Goal: Task Accomplishment & Management: Use online tool/utility

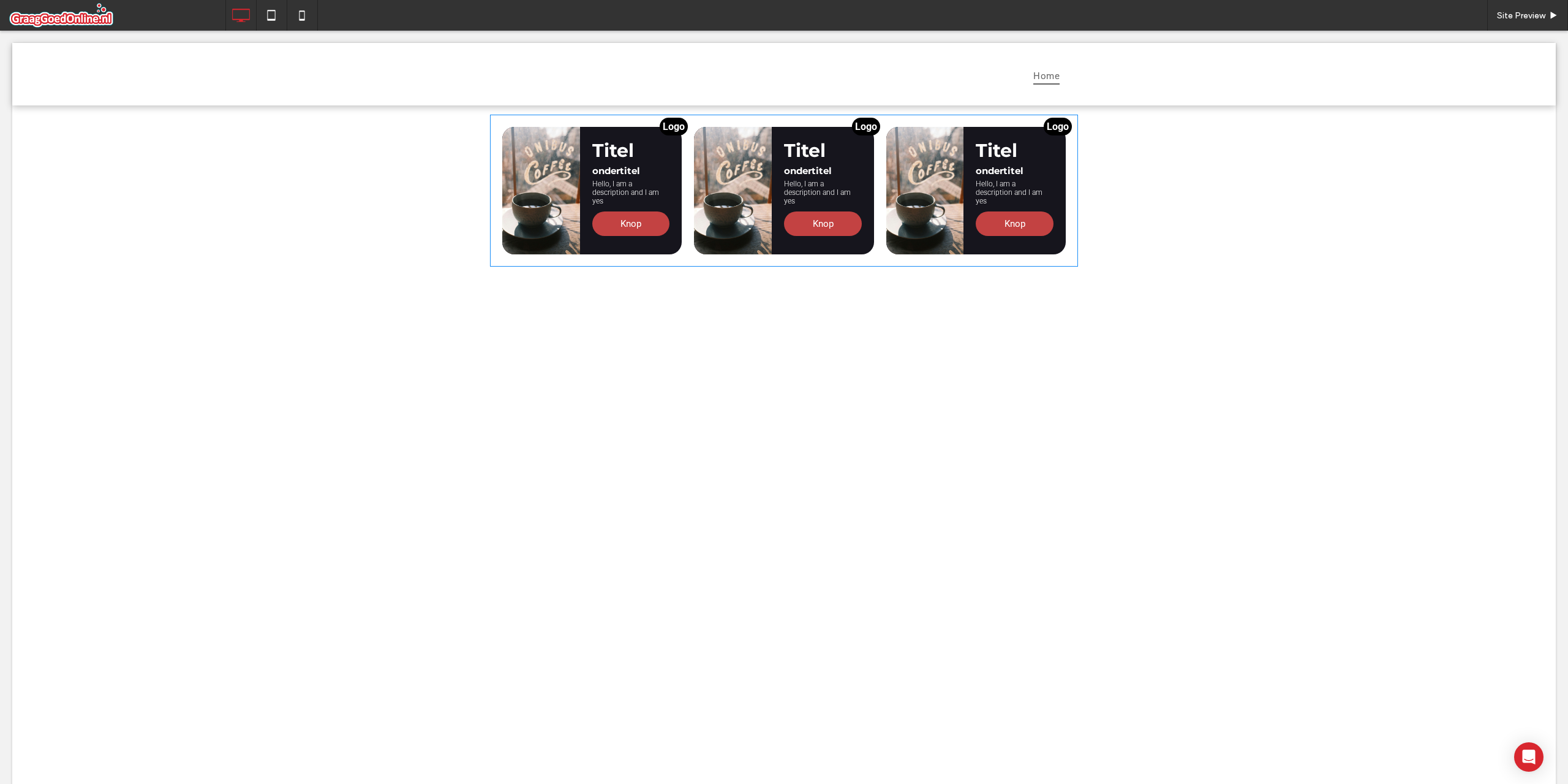
click at [824, 163] on span at bounding box center [784, 190] width 588 height 152
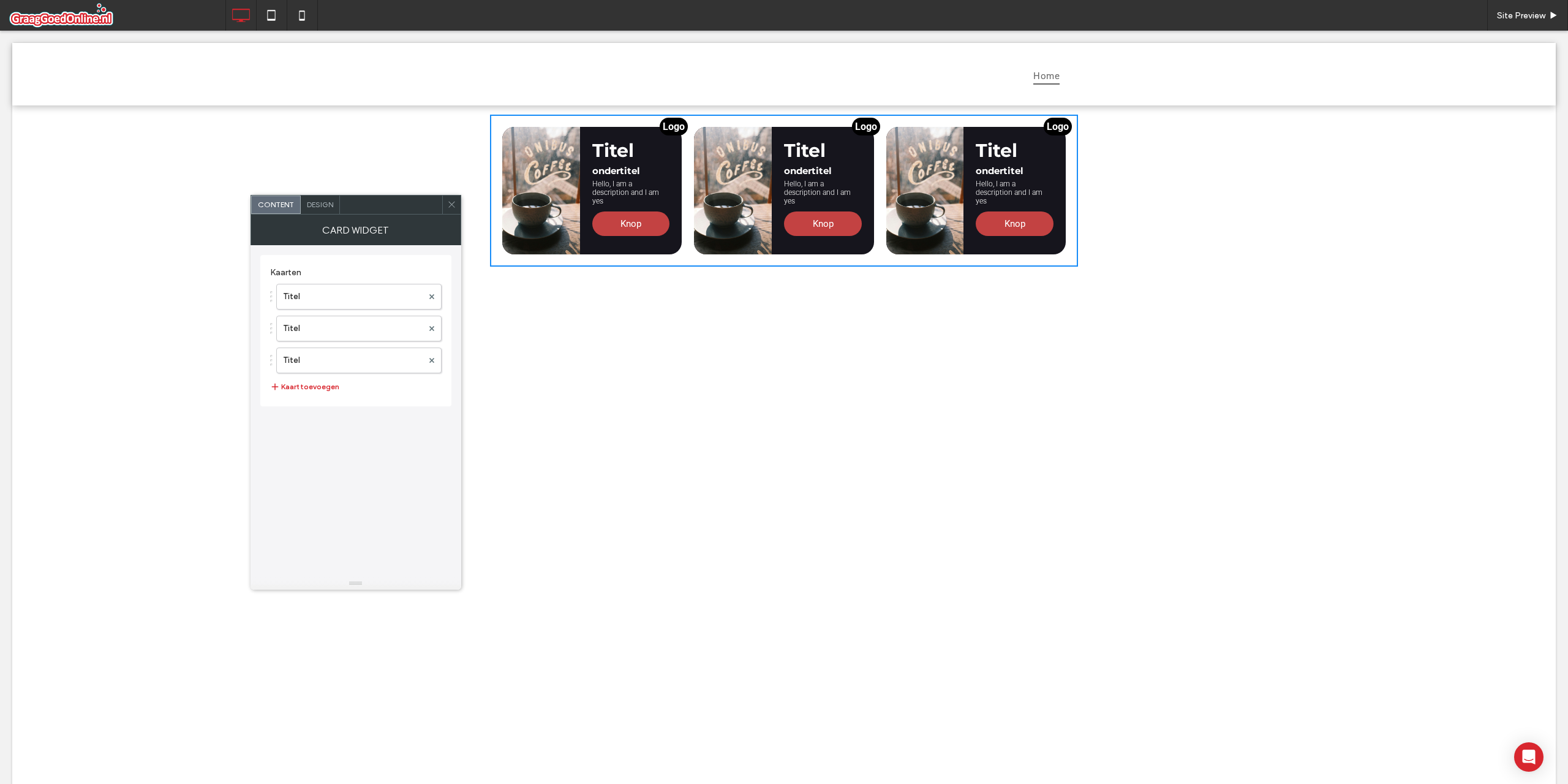
click at [318, 209] on span "Design" at bounding box center [320, 204] width 26 height 9
click at [284, 205] on span "Content" at bounding box center [275, 204] width 36 height 9
click at [309, 203] on span "Design" at bounding box center [320, 204] width 26 height 9
click at [293, 205] on div "Content" at bounding box center [276, 205] width 49 height 18
click at [307, 204] on span "Design" at bounding box center [320, 204] width 26 height 9
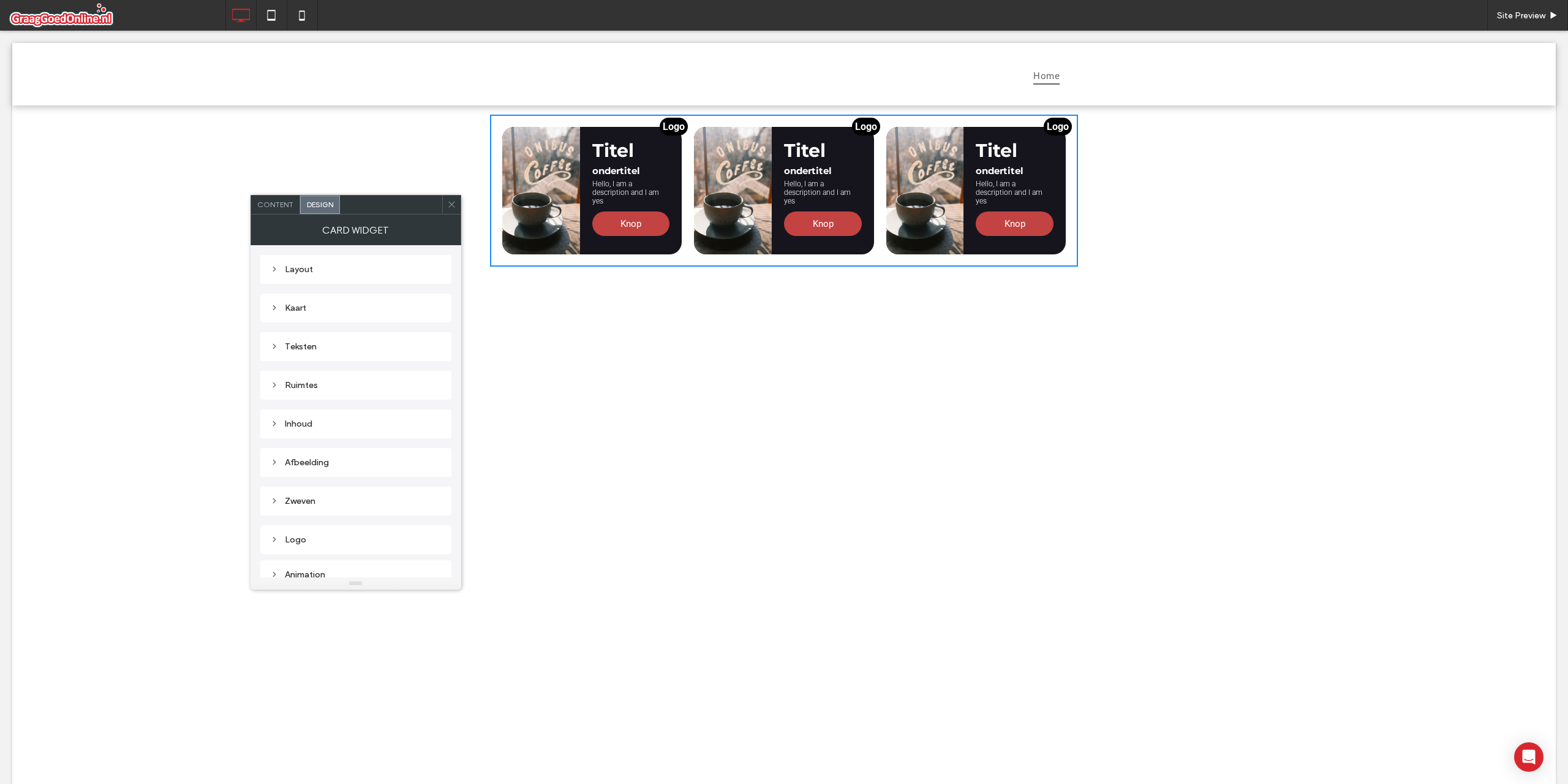
click at [301, 206] on div "Design" at bounding box center [321, 205] width 40 height 18
click at [296, 208] on div "Content" at bounding box center [276, 205] width 49 height 18
click at [298, 208] on div "Content" at bounding box center [276, 205] width 50 height 18
click at [338, 296] on label "Titel" at bounding box center [353, 297] width 140 height 25
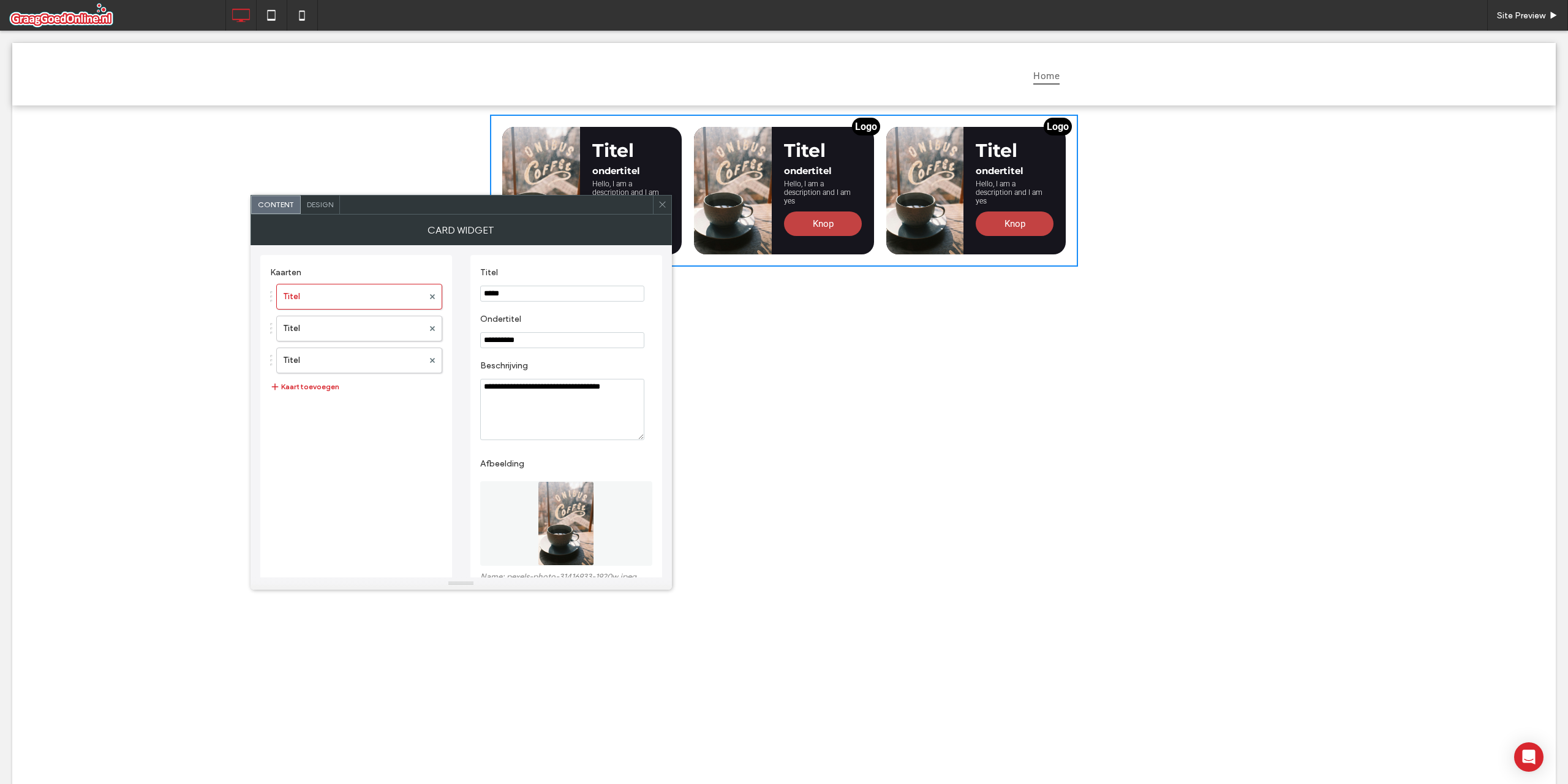
scroll to position [232, 0]
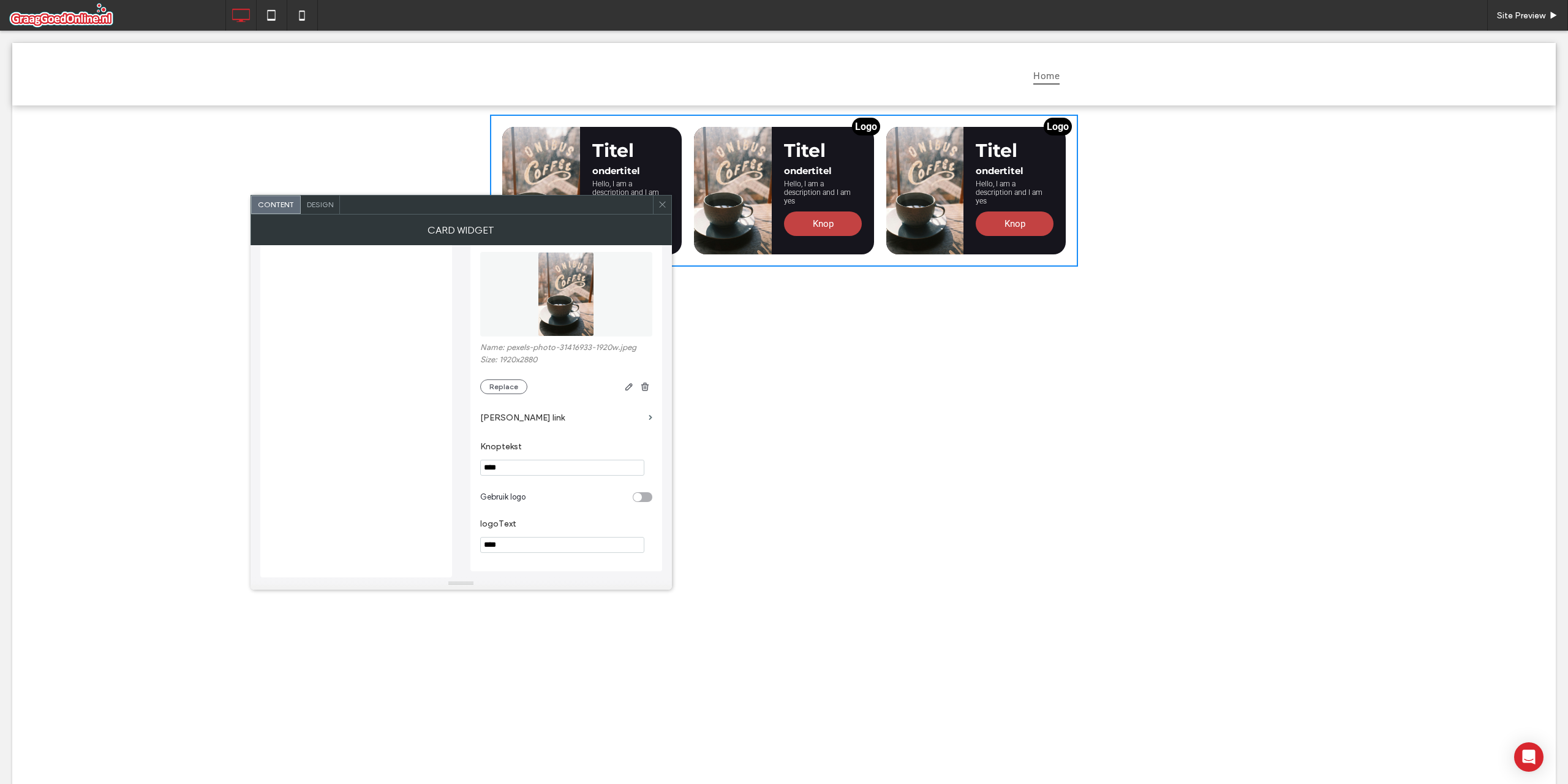
click at [643, 487] on section "Gebruik logo" at bounding box center [566, 497] width 173 height 31
click at [643, 494] on div "toggle" at bounding box center [643, 497] width 20 height 10
click at [638, 456] on section "Gebruik logo" at bounding box center [566, 448] width 173 height 31
click at [638, 453] on section "Gebruik logo" at bounding box center [566, 448] width 173 height 31
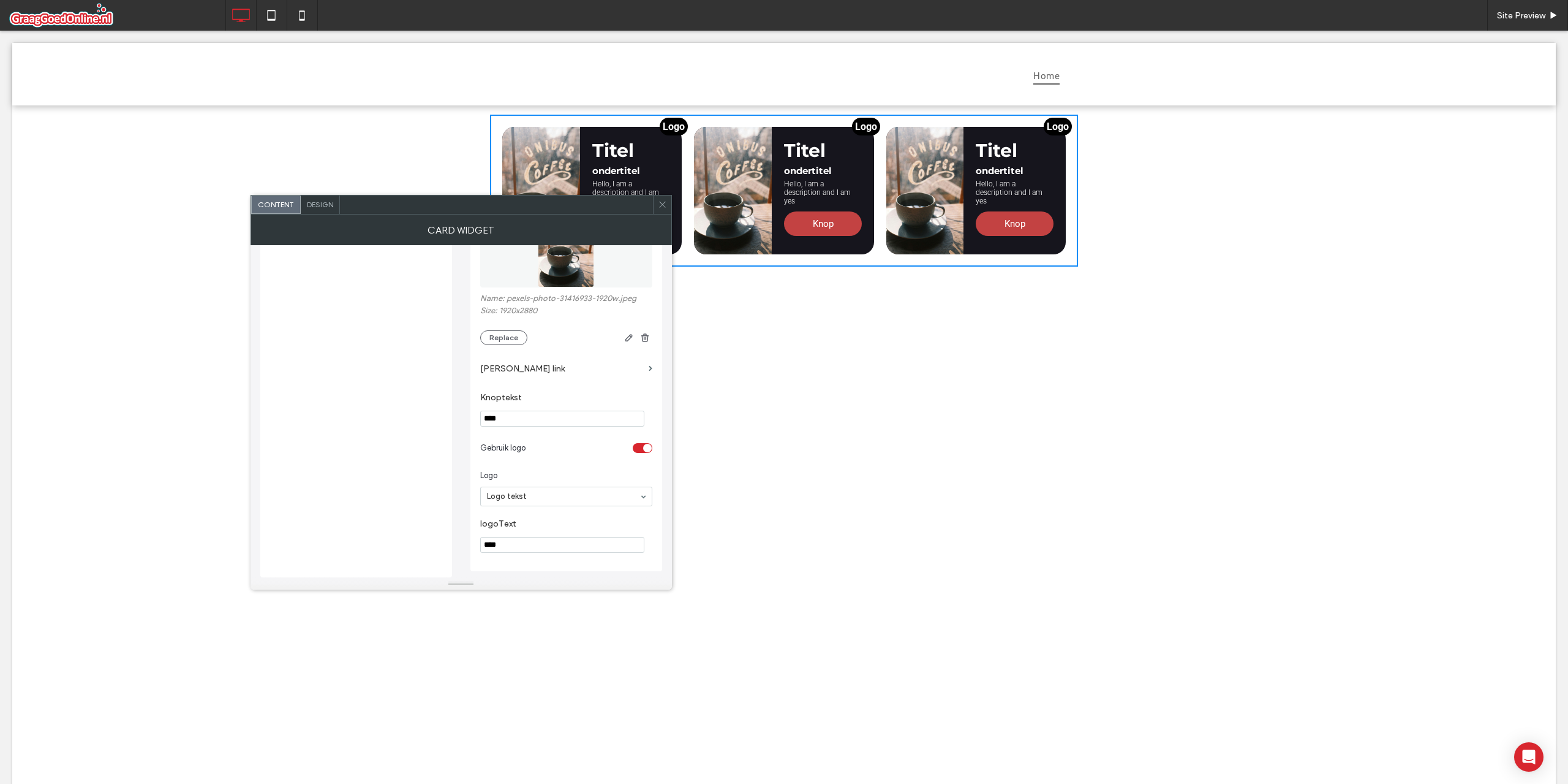
click at [642, 453] on section "Gebruik logo" at bounding box center [566, 448] width 173 height 31
click at [642, 449] on div "toggle" at bounding box center [643, 448] width 20 height 10
click at [644, 495] on div "toggle" at bounding box center [643, 497] width 20 height 10
click at [556, 544] on input "****" at bounding box center [562, 545] width 164 height 16
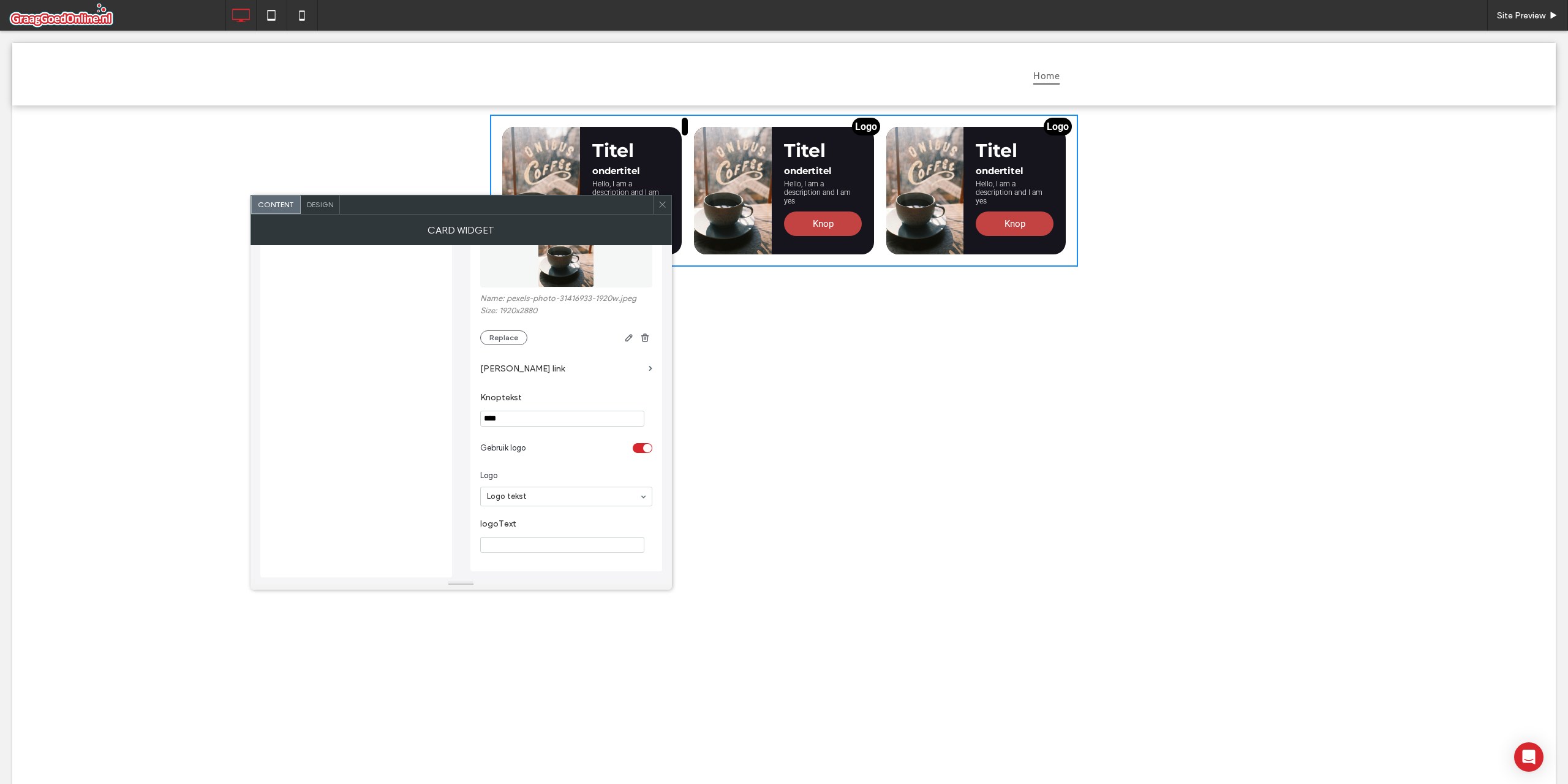
click at [560, 521] on label "logoText" at bounding box center [564, 525] width 167 height 14
click at [555, 534] on section "logoText" at bounding box center [566, 535] width 173 height 47
click at [556, 539] on input "logoText" at bounding box center [562, 545] width 164 height 16
type input "****"
click at [553, 524] on label "logoText" at bounding box center [564, 525] width 167 height 14
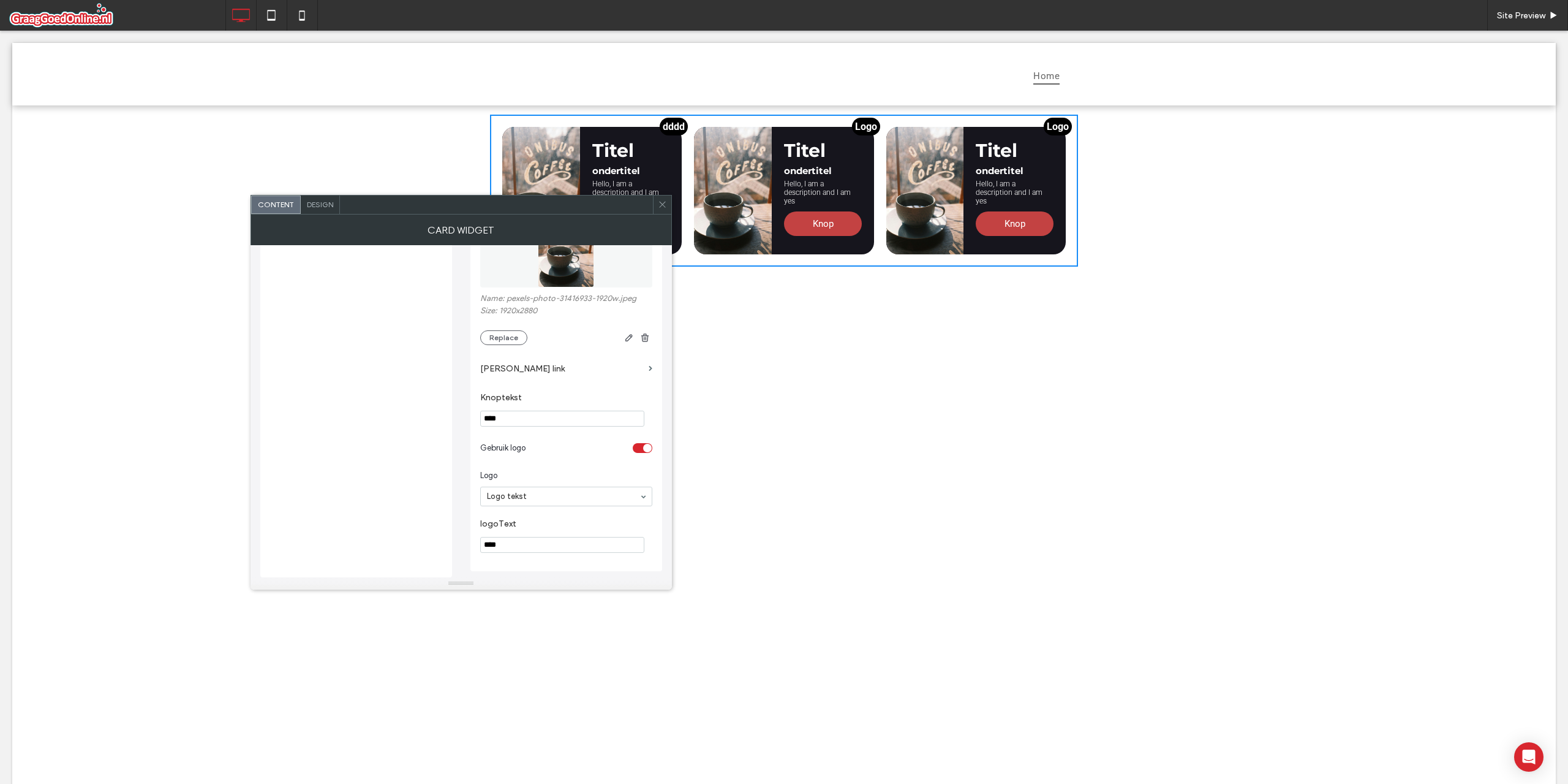
click at [648, 446] on div "toggle" at bounding box center [647, 447] width 8 height 8
click at [645, 493] on div "toggle" at bounding box center [643, 497] width 20 height 10
click at [645, 450] on div "toggle" at bounding box center [647, 447] width 8 height 8
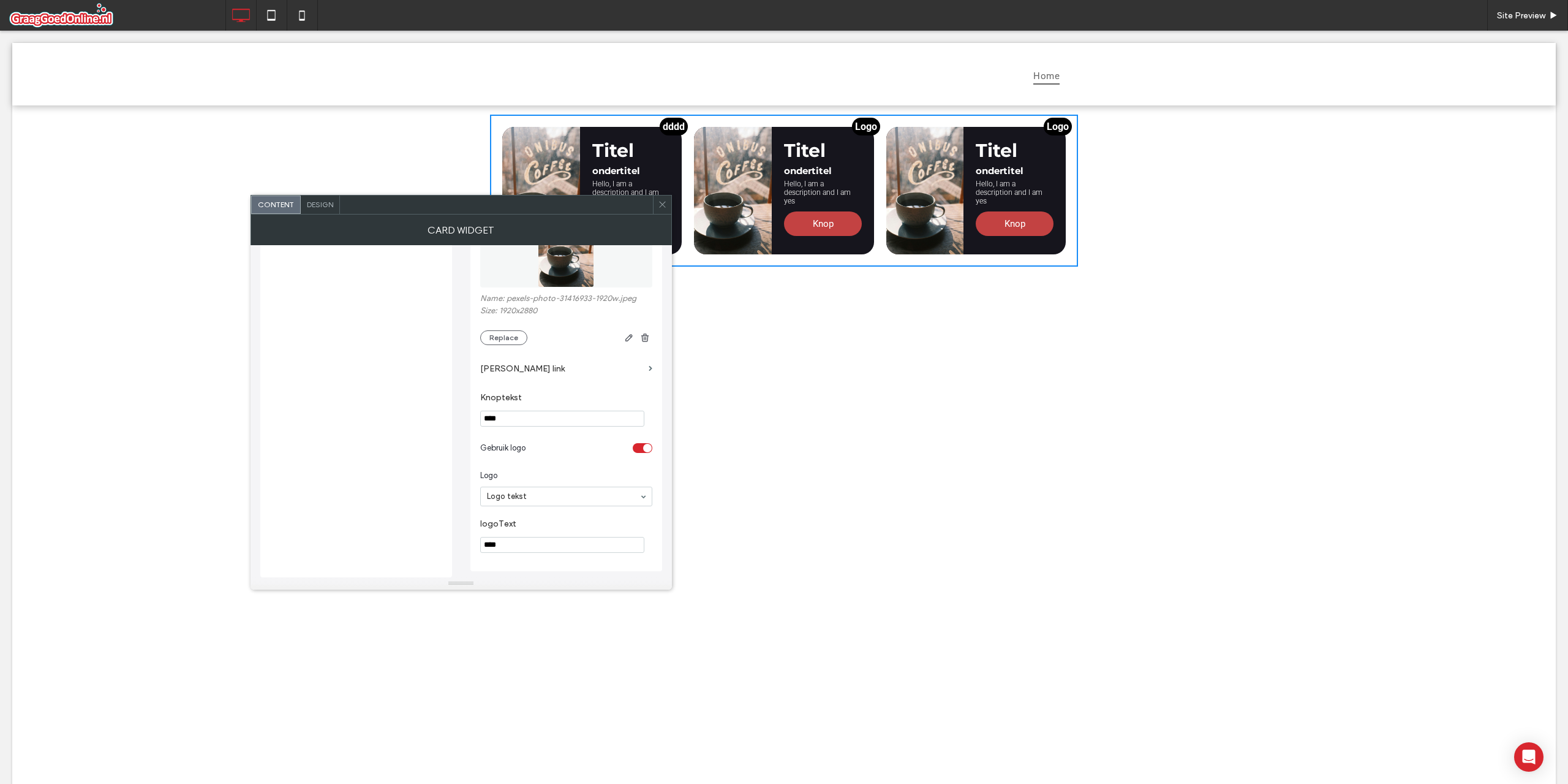
scroll to position [232, 0]
click at [640, 495] on div "toggle" at bounding box center [637, 496] width 8 height 8
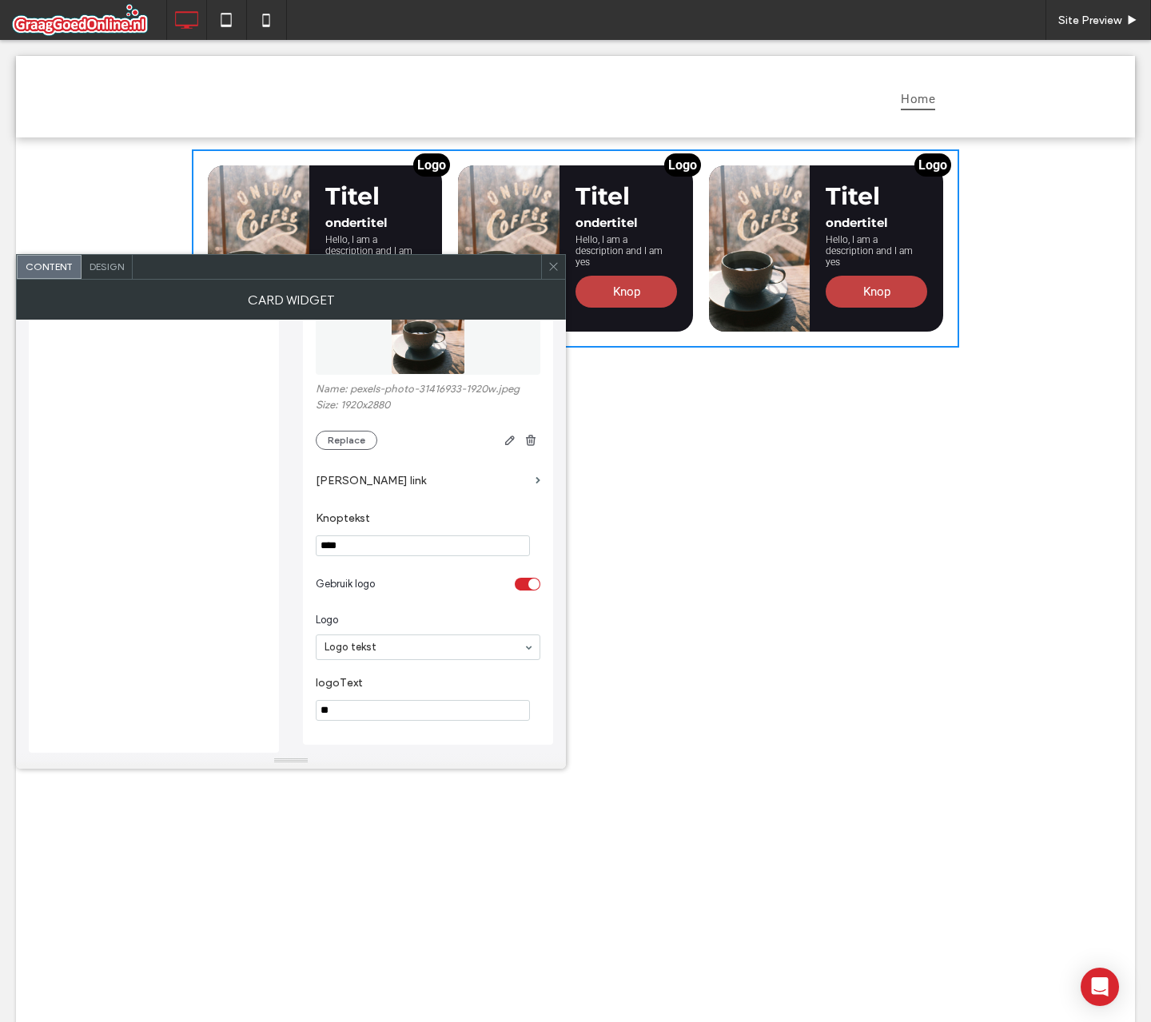
type input "*"
type input "**"
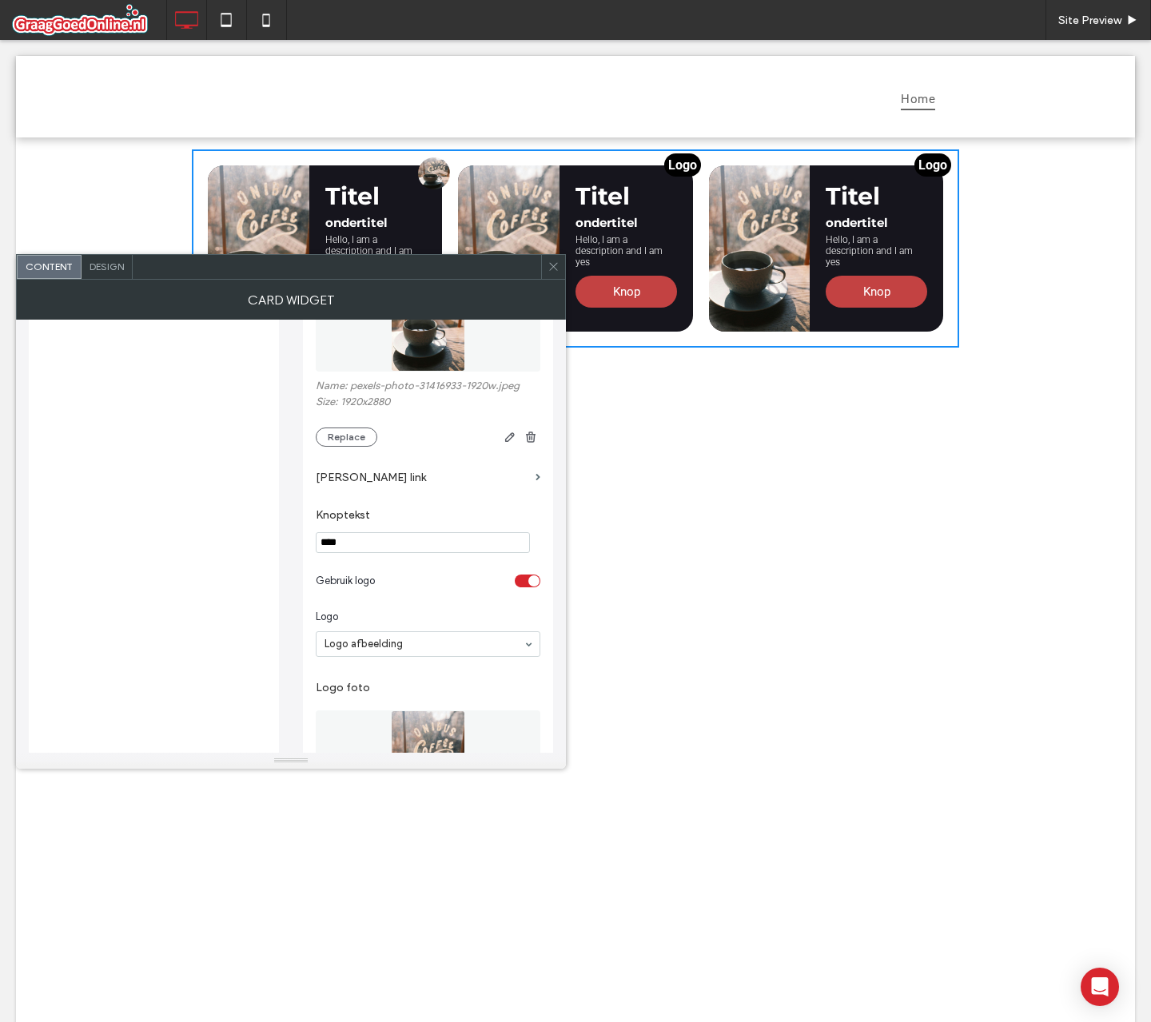
scroll to position [543, 0]
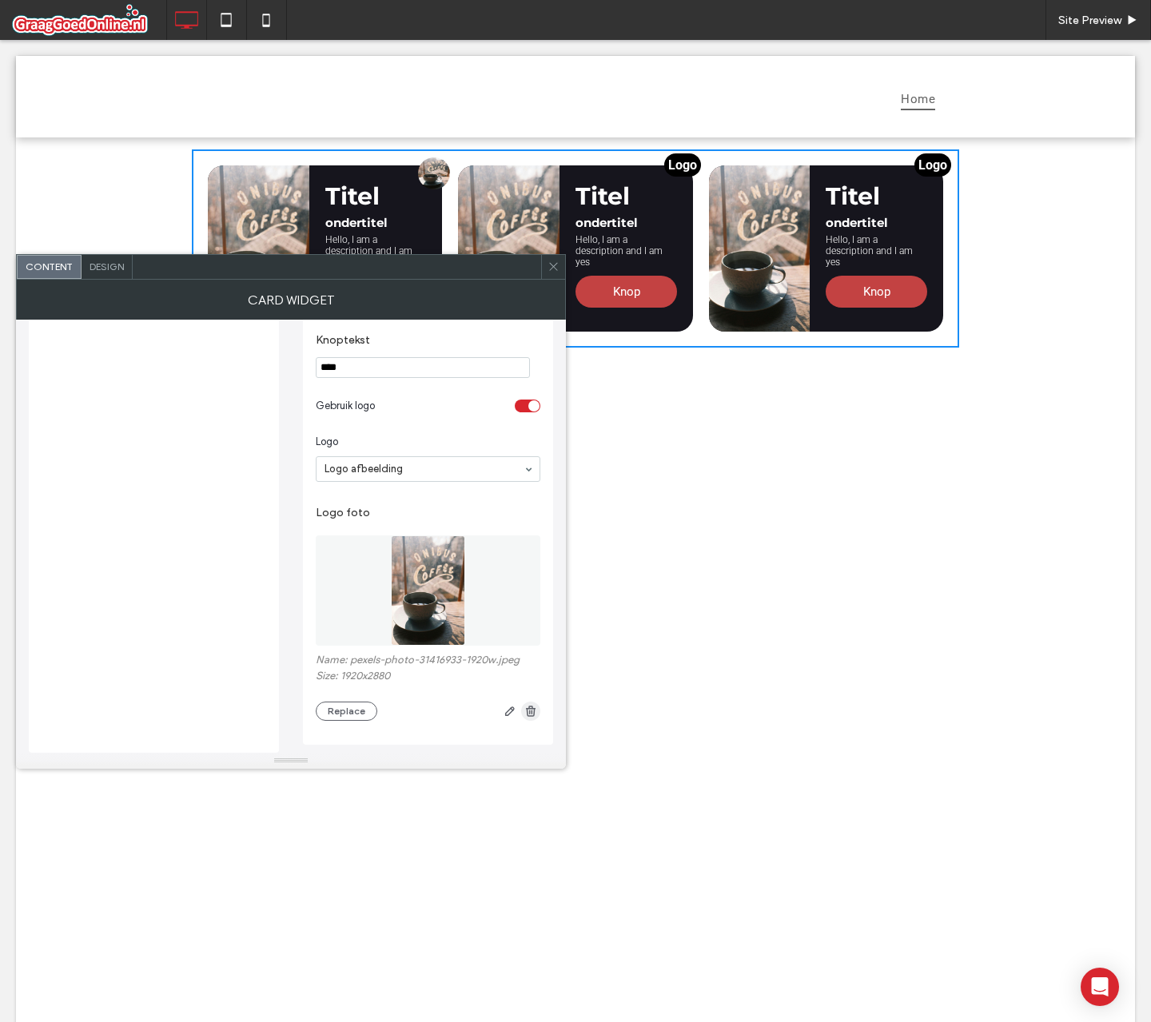
click at [530, 713] on use "button" at bounding box center [531, 711] width 10 height 10
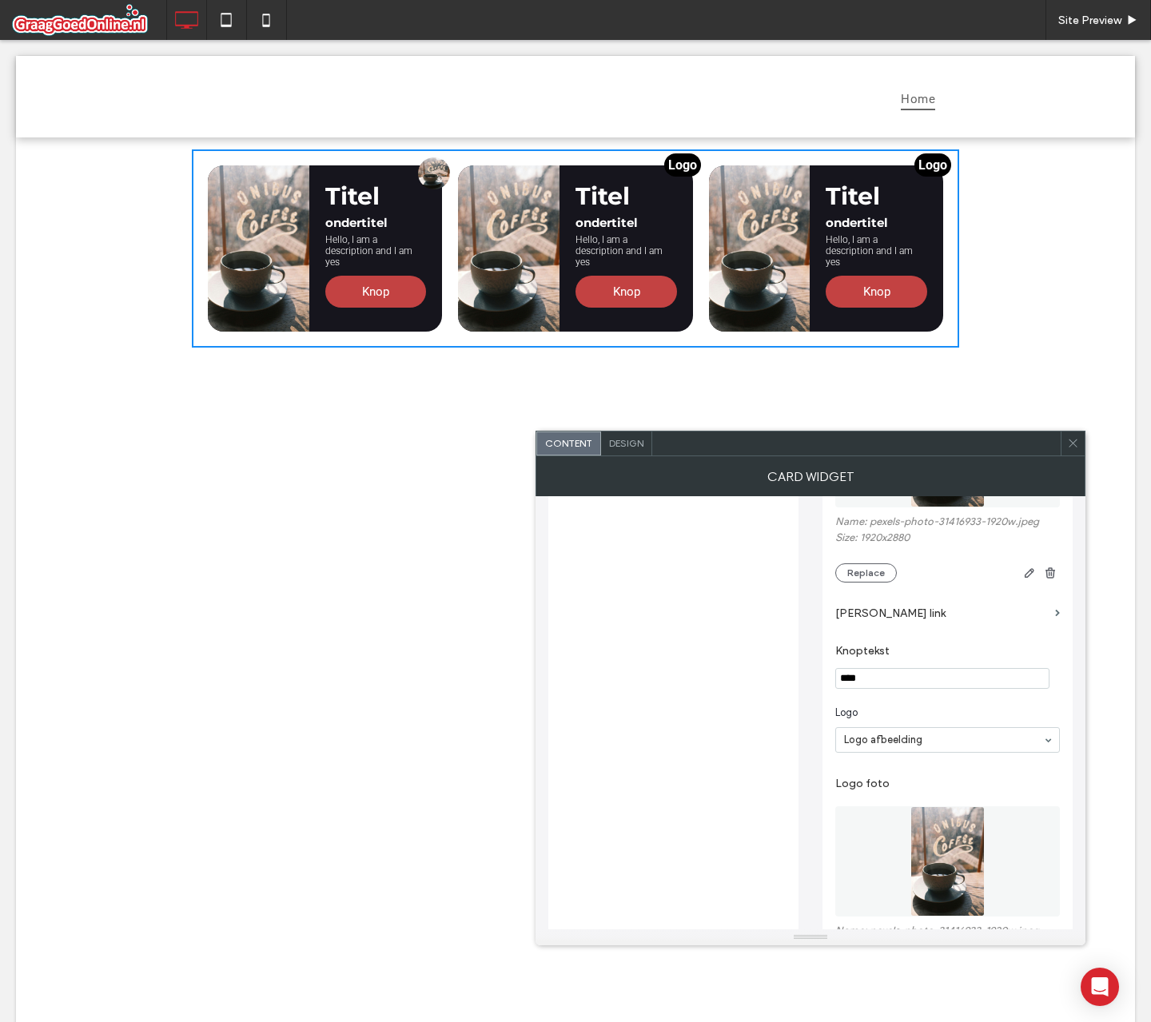
scroll to position [503, 0]
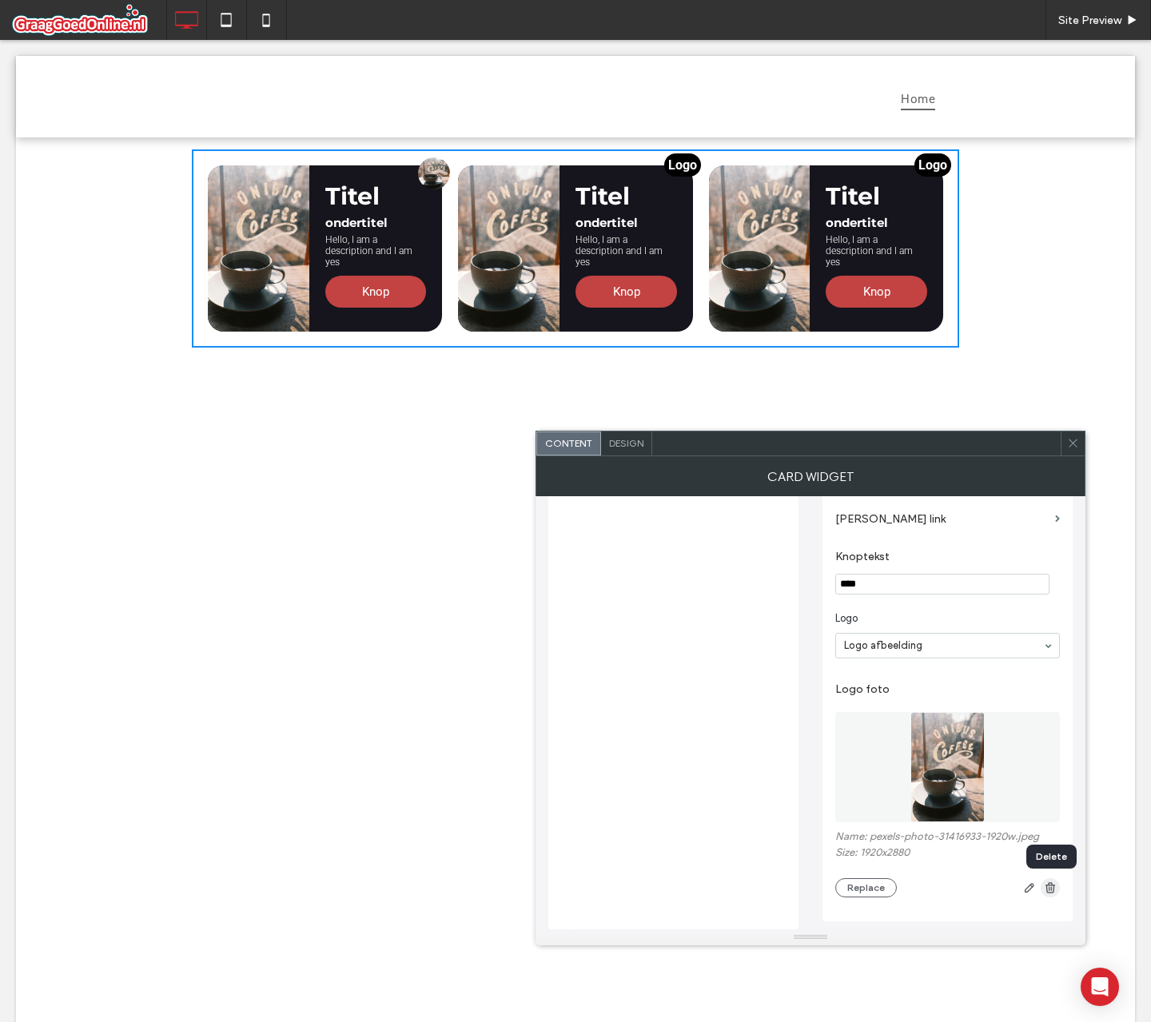
click at [1049, 892] on use "button" at bounding box center [1050, 887] width 10 height 10
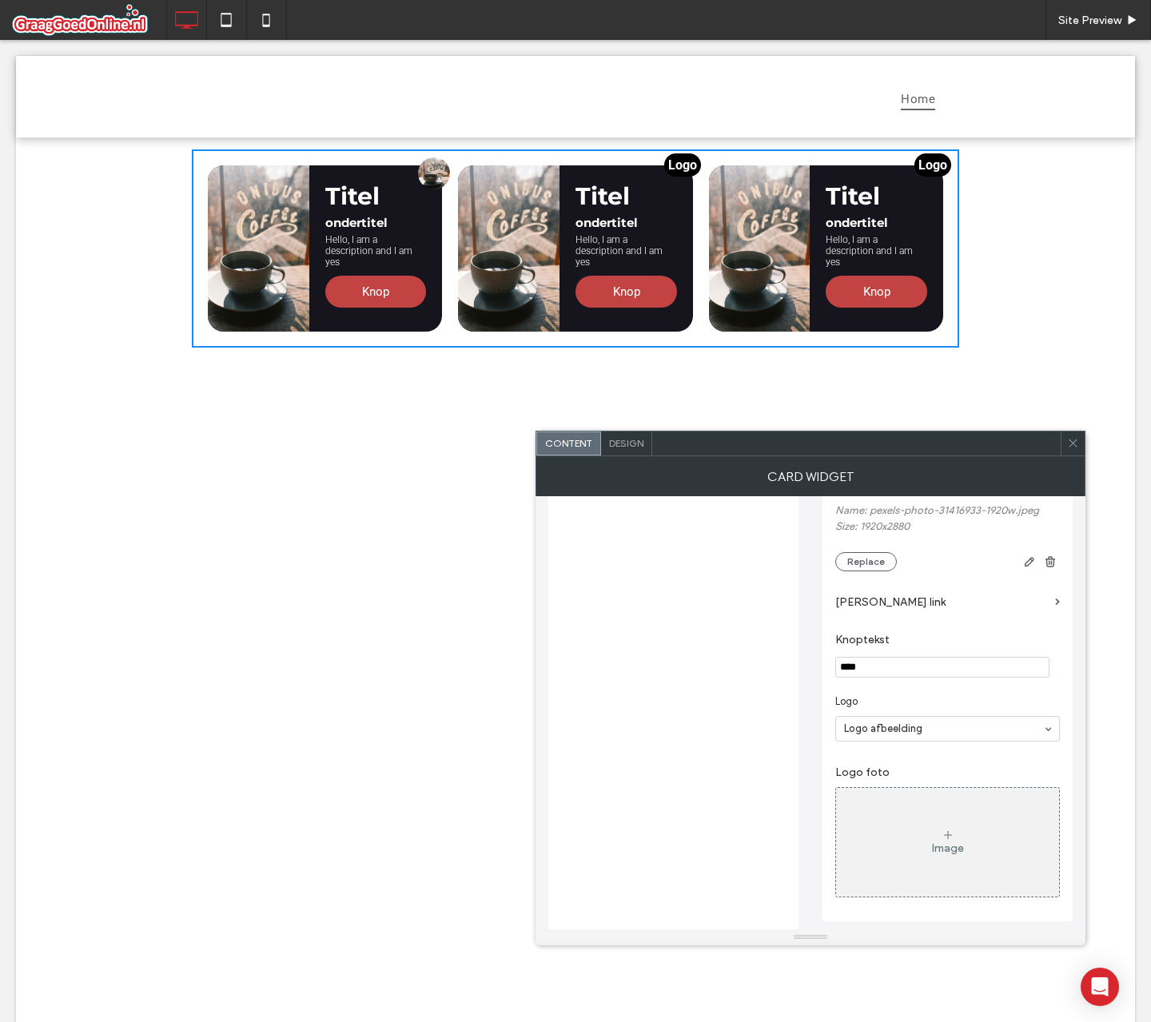
scroll to position [420, 0]
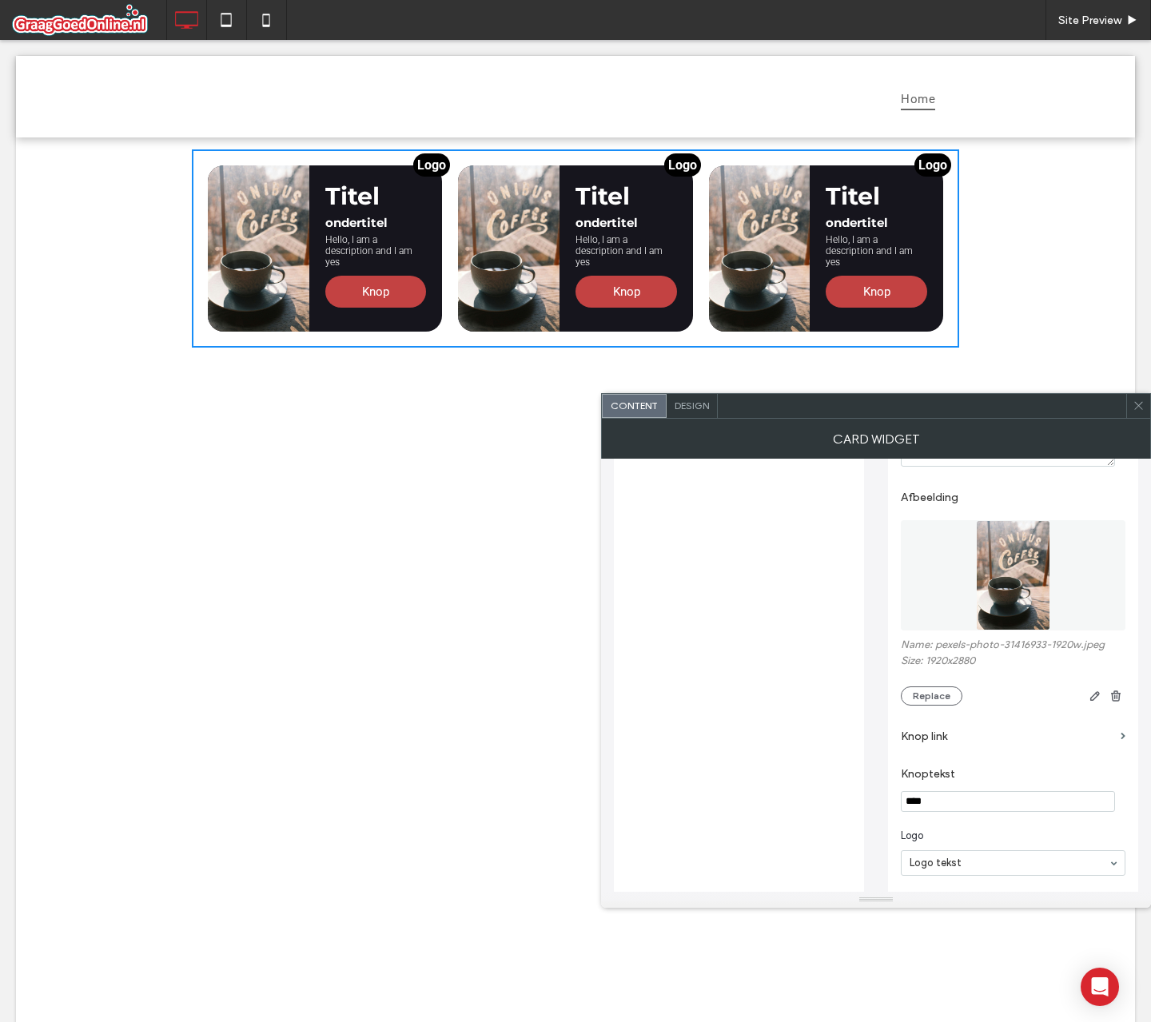
scroll to position [326, 0]
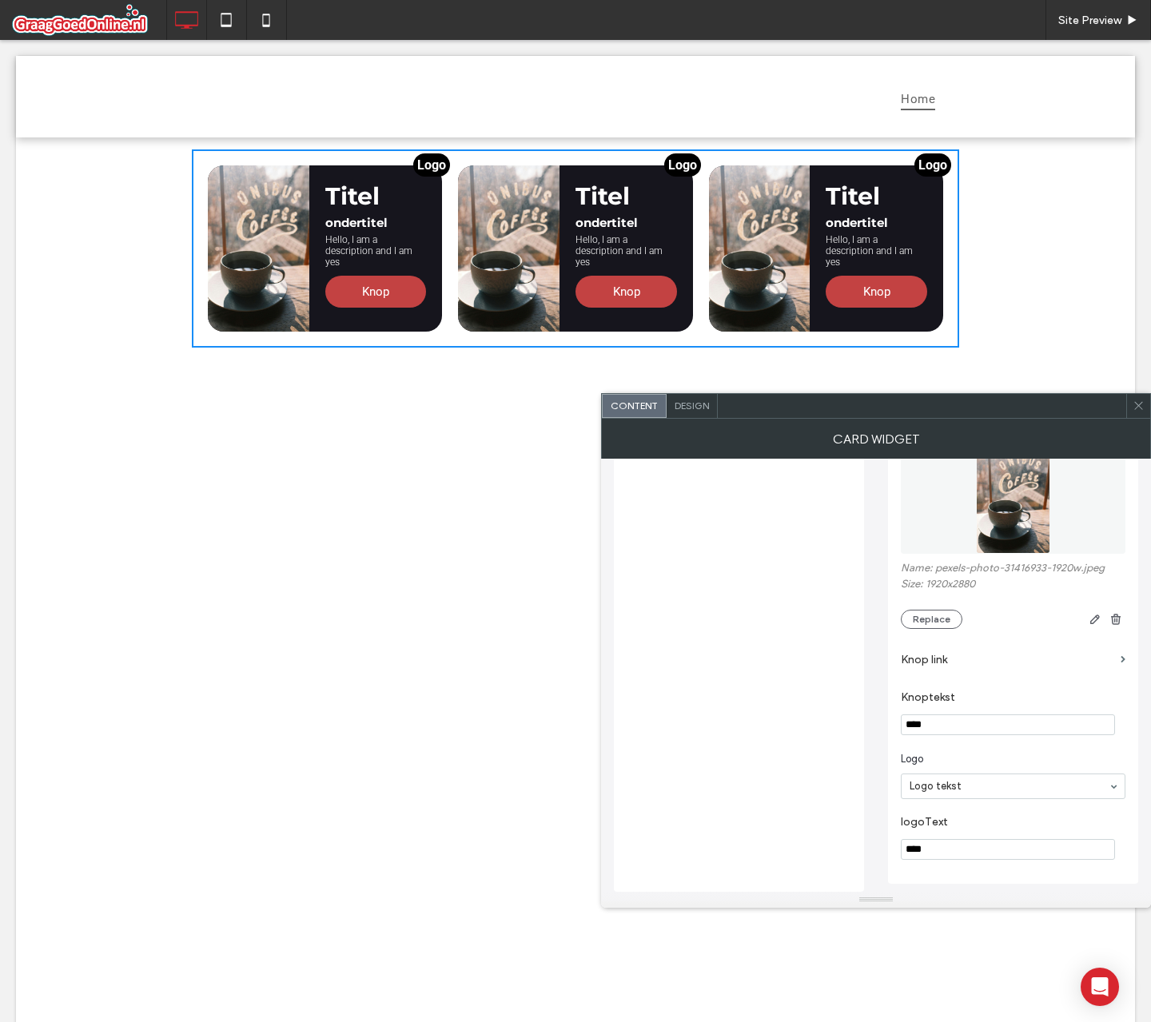
click at [960, 850] on input "****" at bounding box center [1007, 849] width 214 height 21
click at [963, 815] on label "logoText" at bounding box center [1009, 824] width 218 height 18
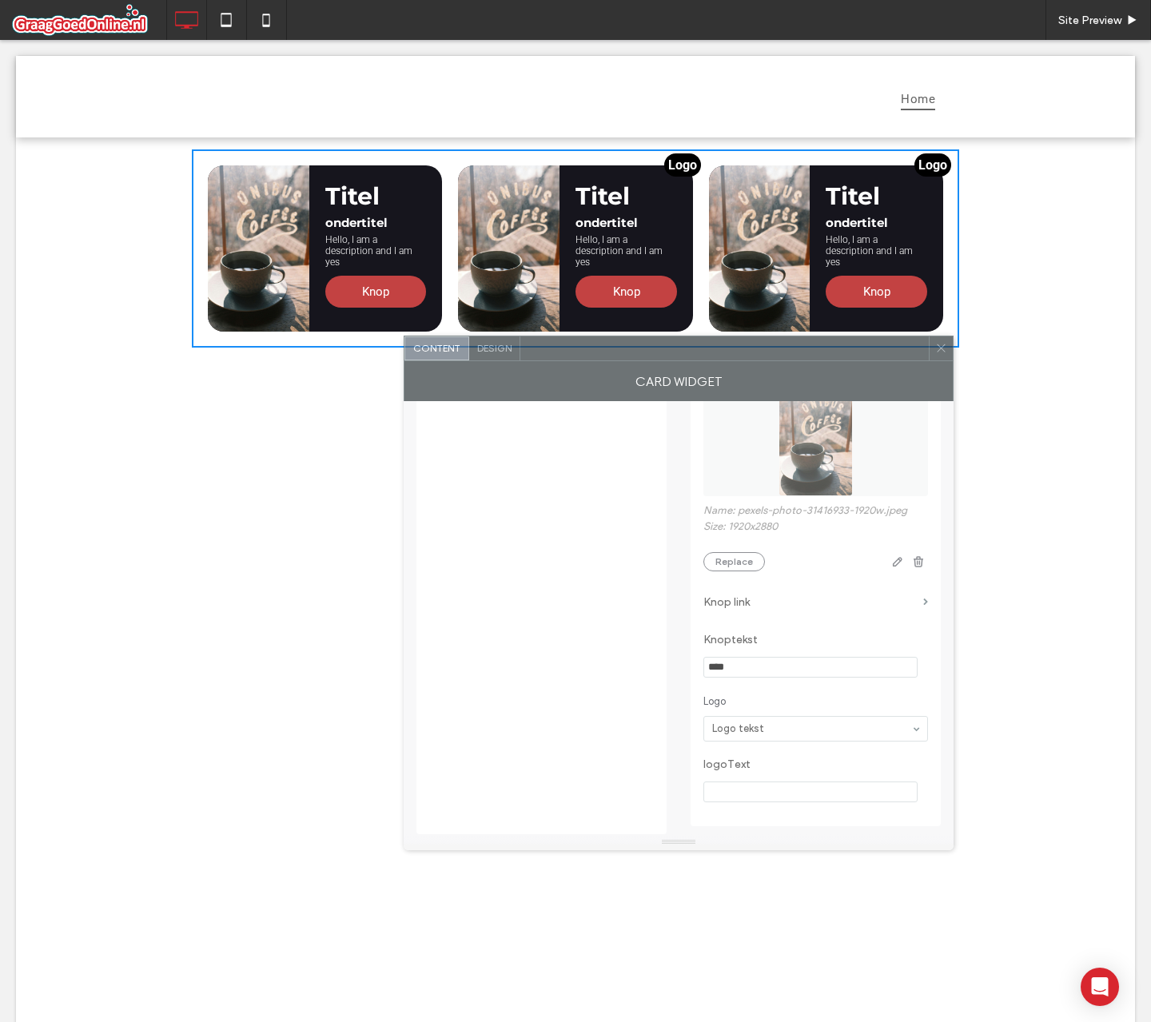
drag, startPoint x: 790, startPoint y: 411, endPoint x: 593, endPoint y: 354, distance: 205.6
click at [593, 354] on div at bounding box center [724, 348] width 408 height 24
